Goal: Navigation & Orientation: Go to known website

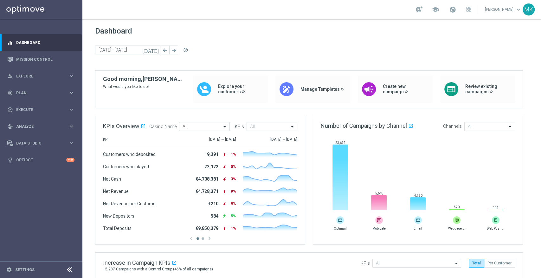
click at [498, 10] on link "[PERSON_NAME] keyboard_arrow_down" at bounding box center [503, 10] width 38 height 10
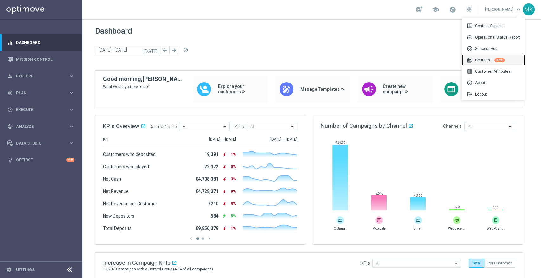
click at [488, 58] on div "library_books Courses New" at bounding box center [492, 59] width 63 height 11
